Goal: Navigation & Orientation: Find specific page/section

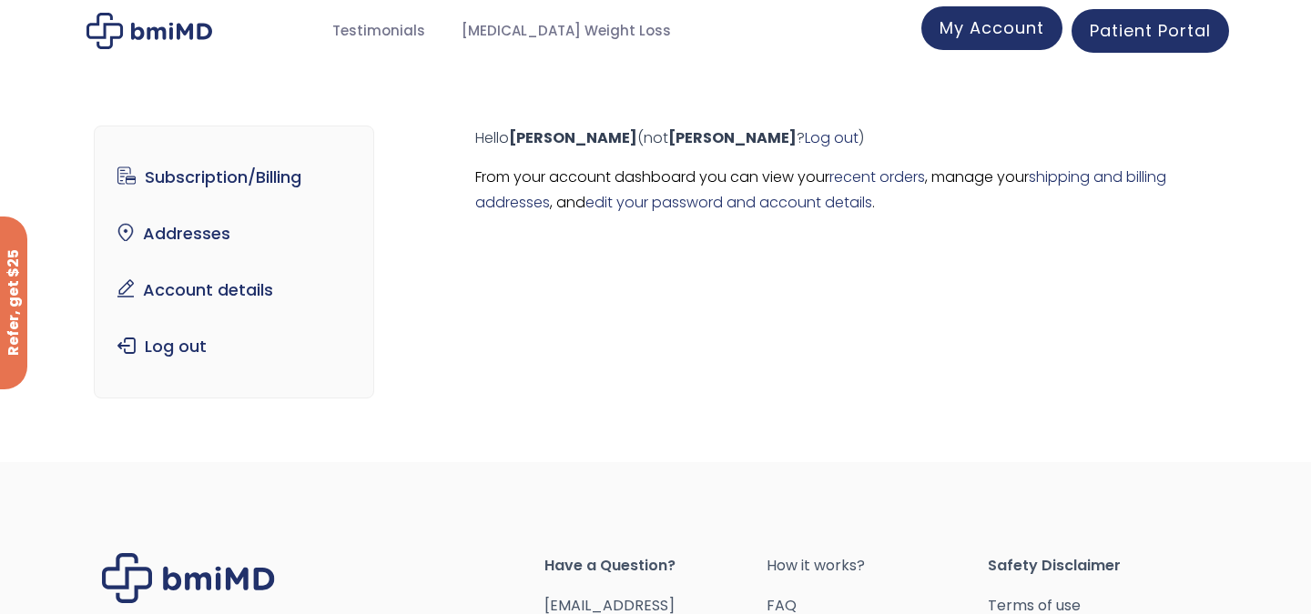
click at [984, 42] on link "My Account" at bounding box center [991, 28] width 141 height 44
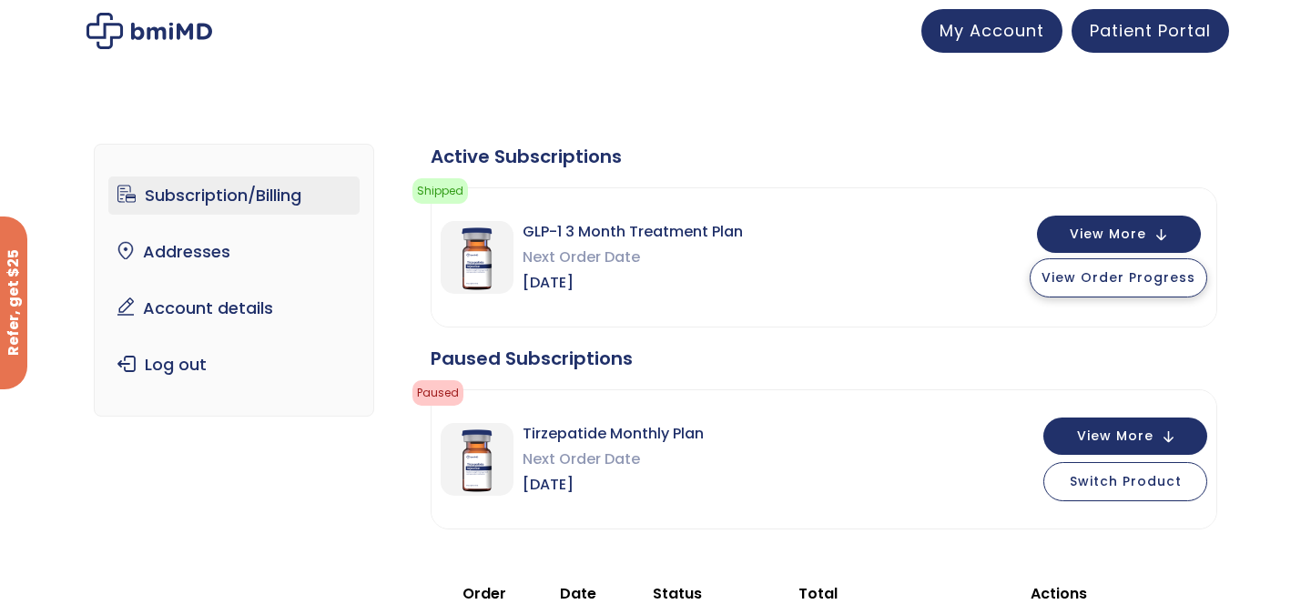
click at [1132, 273] on span "View Order Progress" at bounding box center [1118, 278] width 154 height 18
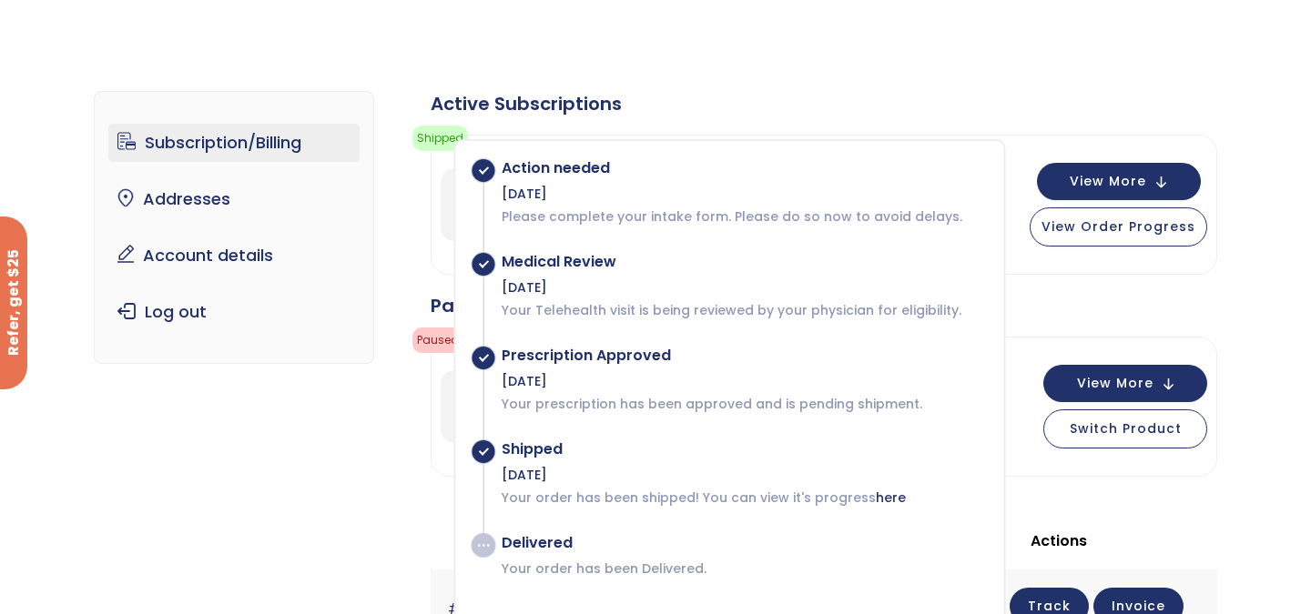
scroll to position [55, 0]
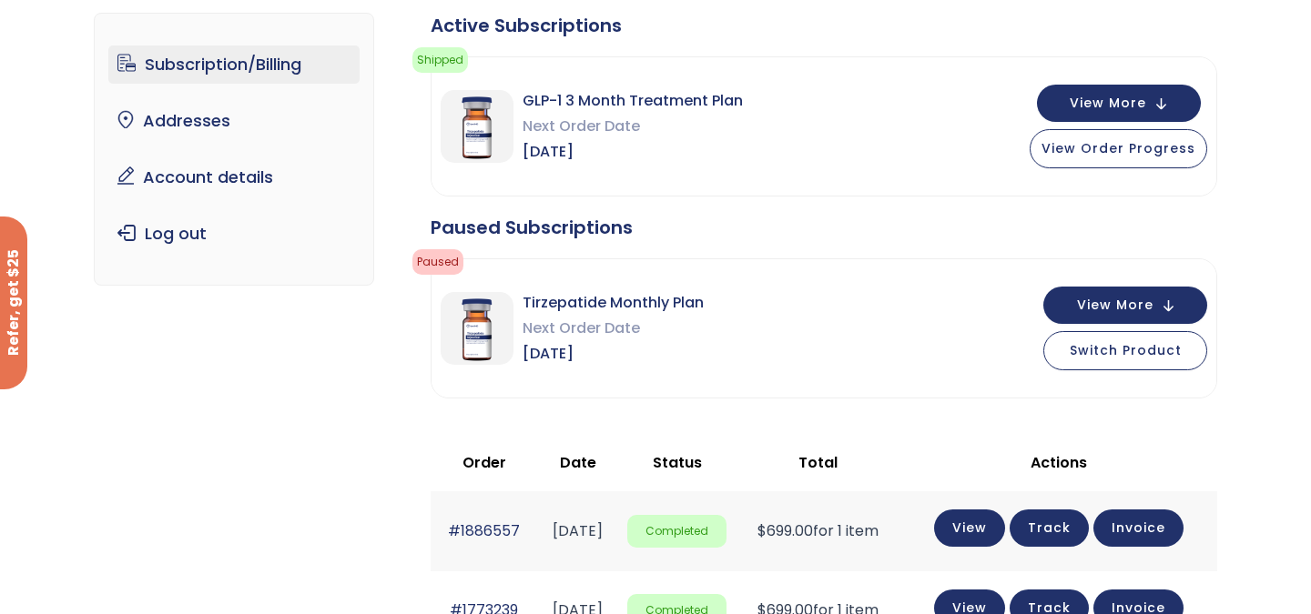
scroll to position [0, 0]
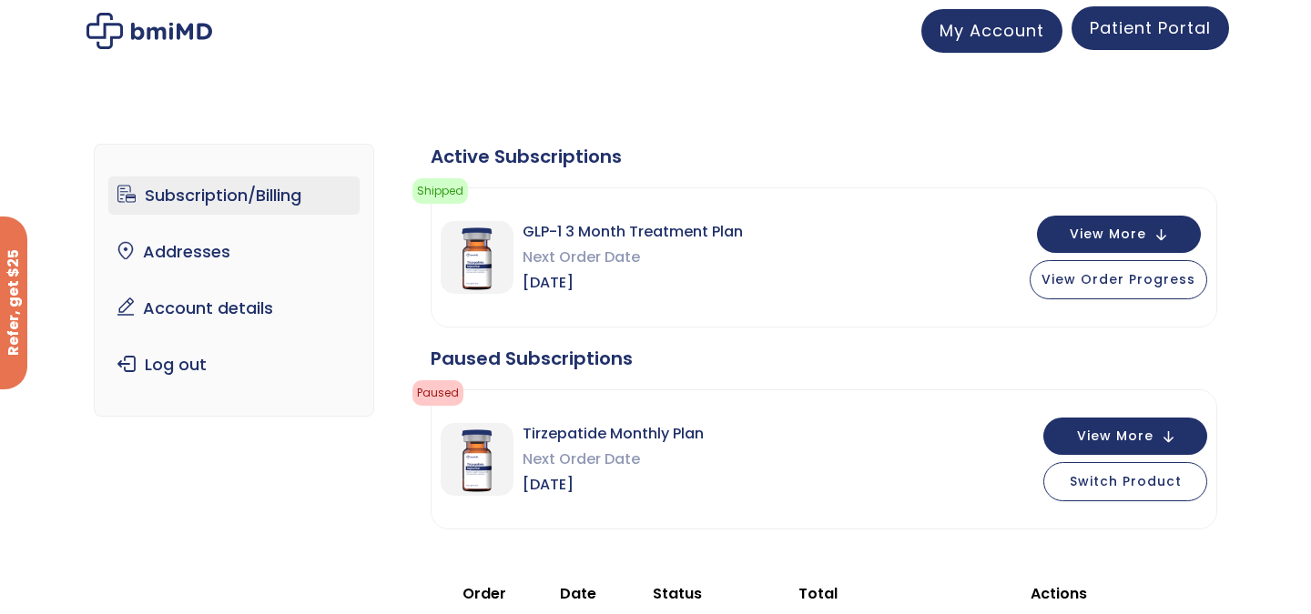
click at [1195, 43] on link "Patient Portal" at bounding box center [1149, 28] width 157 height 44
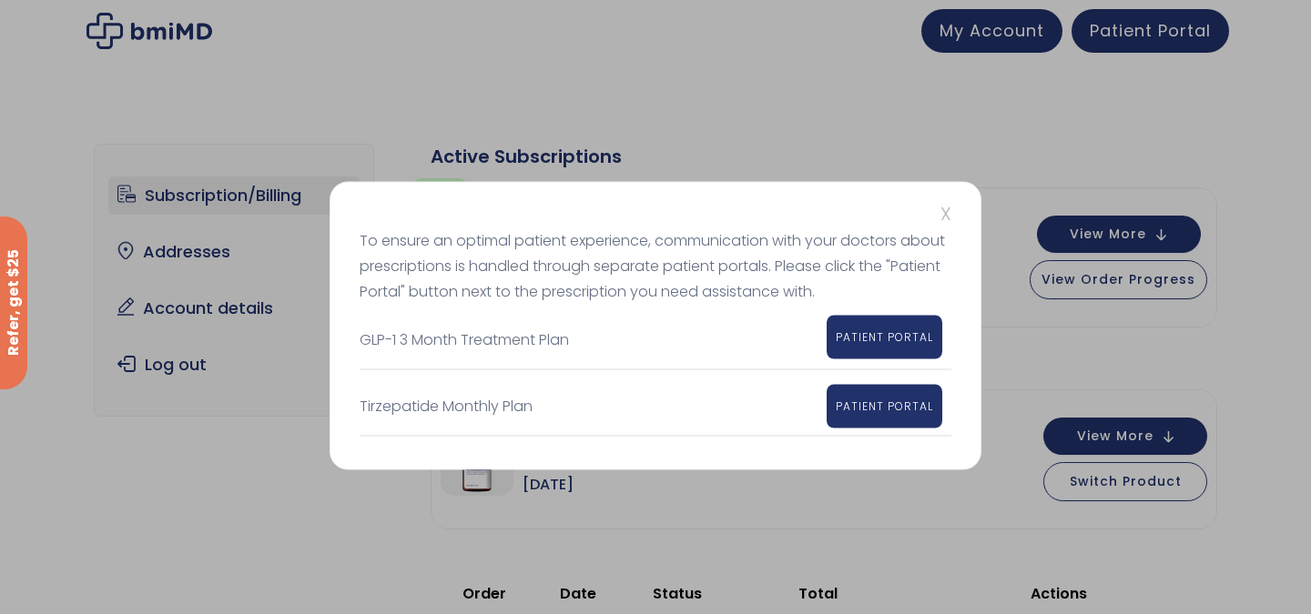
click at [865, 318] on link "PATIENT PORTAL" at bounding box center [885, 337] width 116 height 44
click at [869, 337] on span "PATIENT PORTAL" at bounding box center [884, 336] width 97 height 15
click at [902, 405] on span "PATIENT PORTAL" at bounding box center [884, 402] width 97 height 15
click at [887, 350] on link "PATIENT PORTAL" at bounding box center [885, 337] width 116 height 44
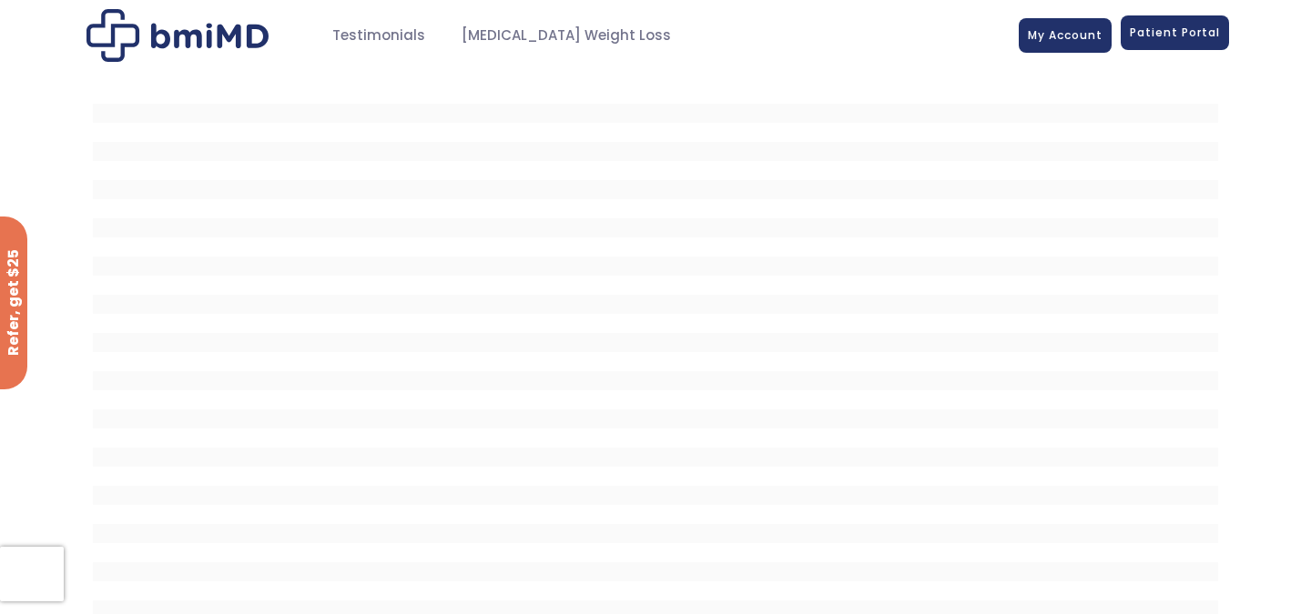
click at [1160, 36] on span "Patient Portal" at bounding box center [1175, 32] width 90 height 15
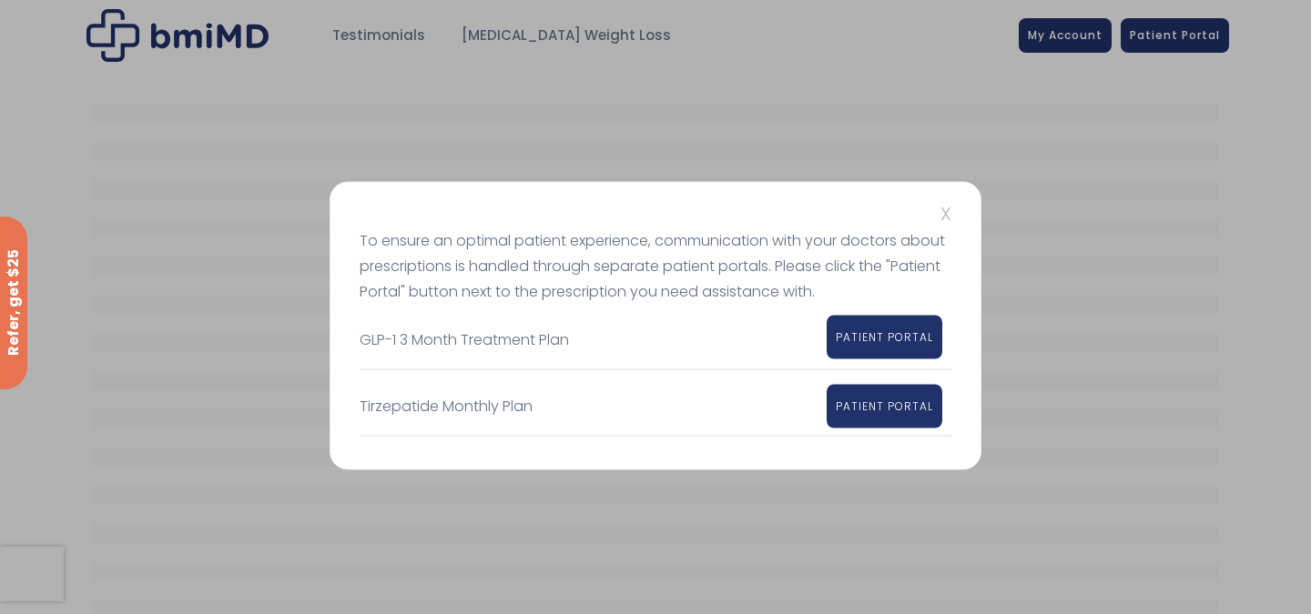
click at [869, 335] on span "PATIENT PORTAL" at bounding box center [884, 336] width 97 height 15
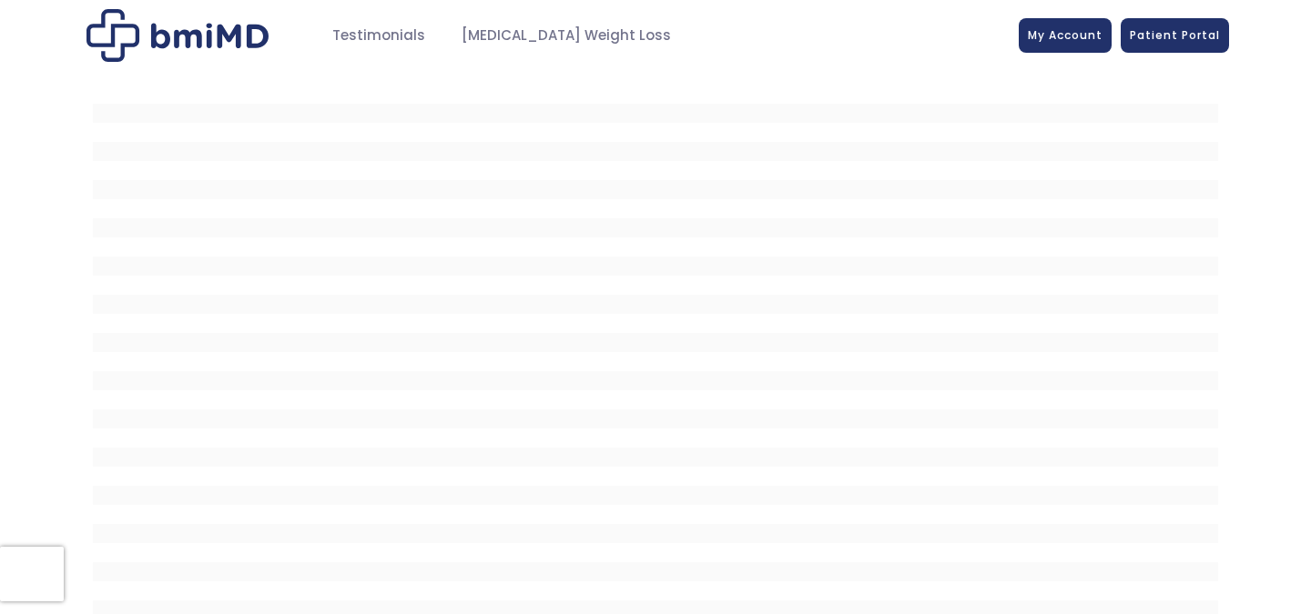
scroll to position [16, 0]
